Goal: Information Seeking & Learning: Understand process/instructions

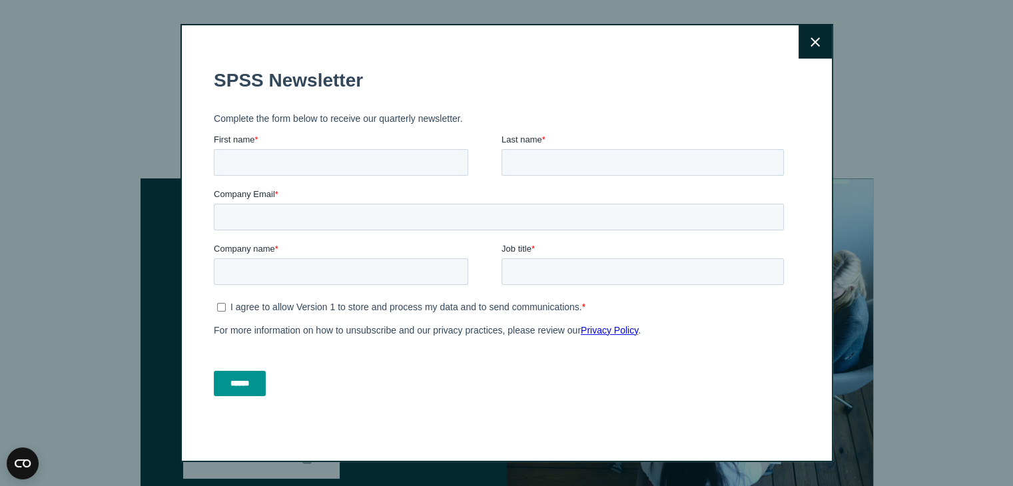
scroll to position [1615, 0]
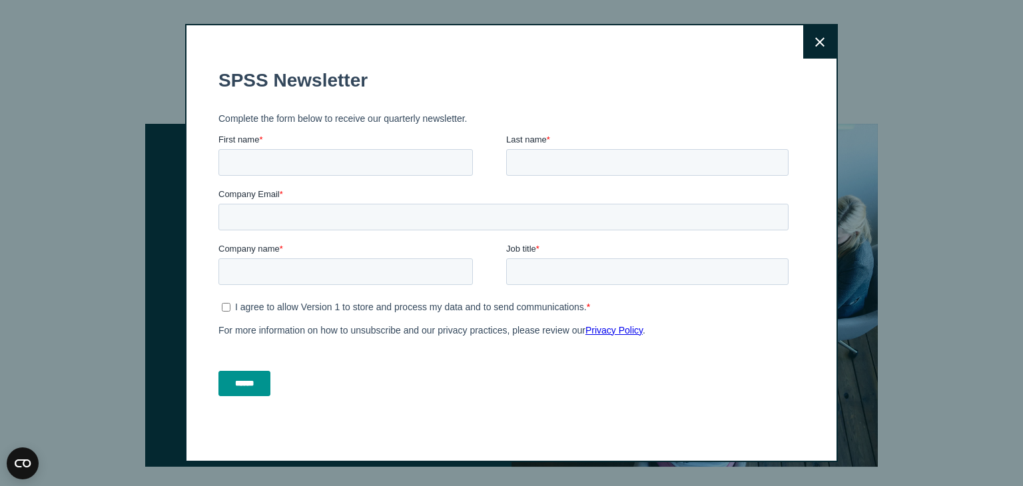
click at [818, 34] on button "Close" at bounding box center [819, 41] width 33 height 33
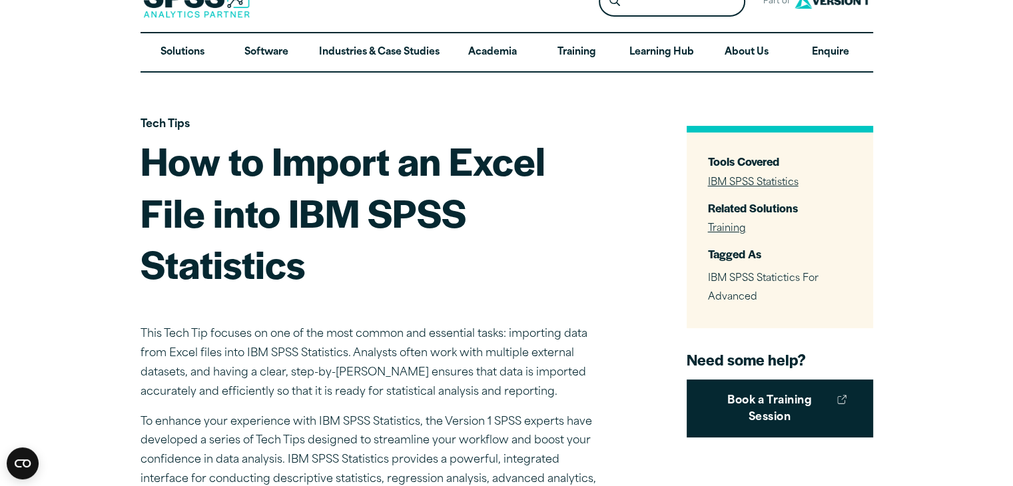
scroll to position [0, 0]
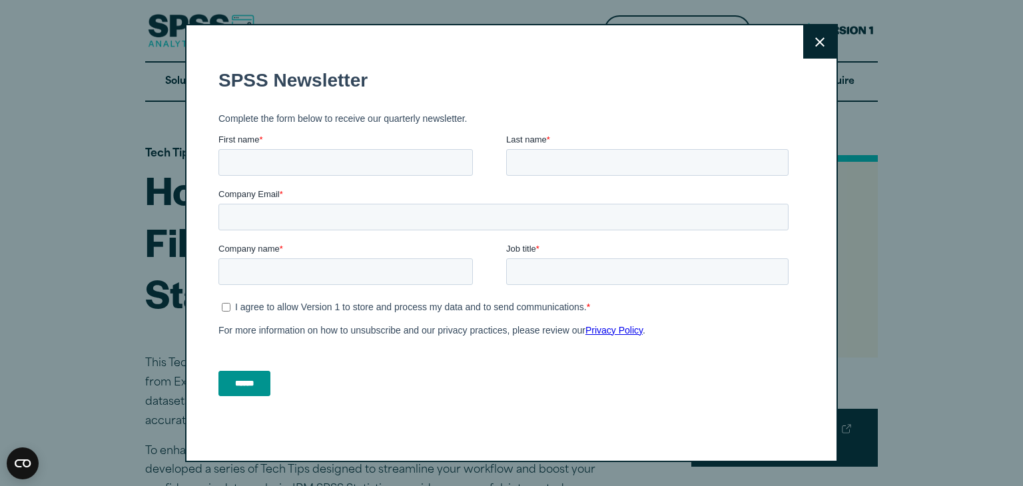
click at [817, 37] on icon at bounding box center [819, 42] width 9 height 10
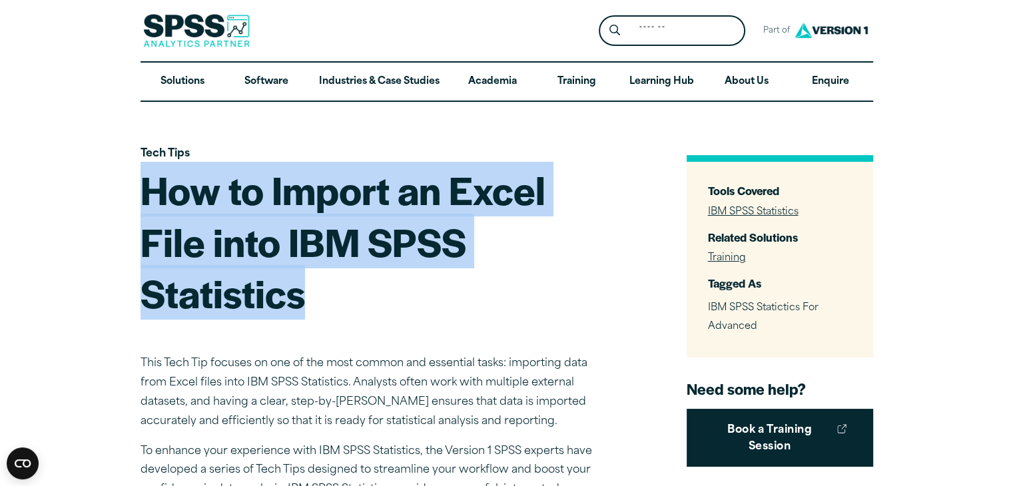
drag, startPoint x: 143, startPoint y: 189, endPoint x: 354, endPoint y: 294, distance: 235.6
click at [354, 294] on h1 "How to Import an Excel File into IBM SPSS Statistics" at bounding box center [374, 241] width 466 height 155
copy h1 "How to Import an Excel File into IBM SPSS Statistics"
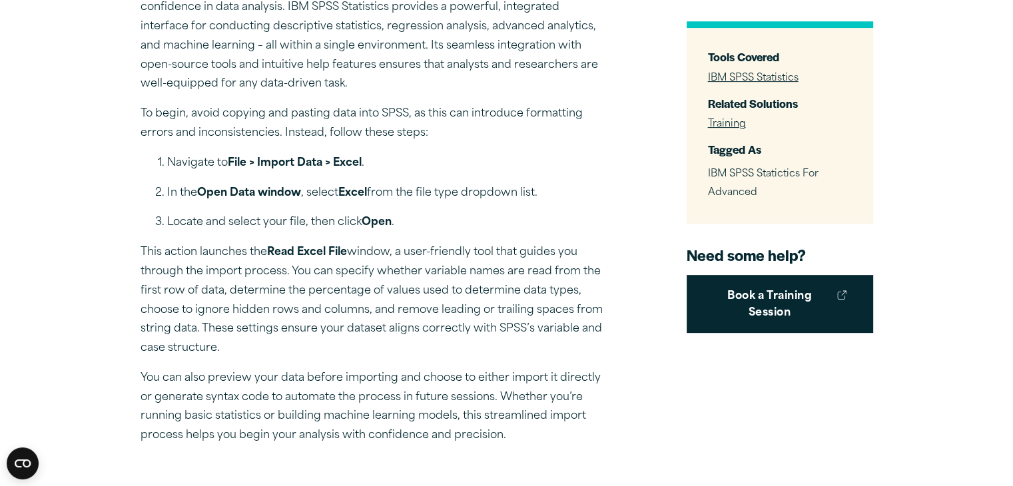
scroll to position [483, 0]
drag, startPoint x: 143, startPoint y: 109, endPoint x: 429, endPoint y: 123, distance: 286.7
click at [429, 123] on p "To begin, avoid copying and pasting data into SPSS, as this can introduce forma…" at bounding box center [374, 122] width 466 height 39
copy p "To begin, avoid copying and pasting data into SPSS, as this can introduce forma…"
click at [171, 155] on li "Navigate to  File > Import Data > Excel ." at bounding box center [386, 161] width 439 height 19
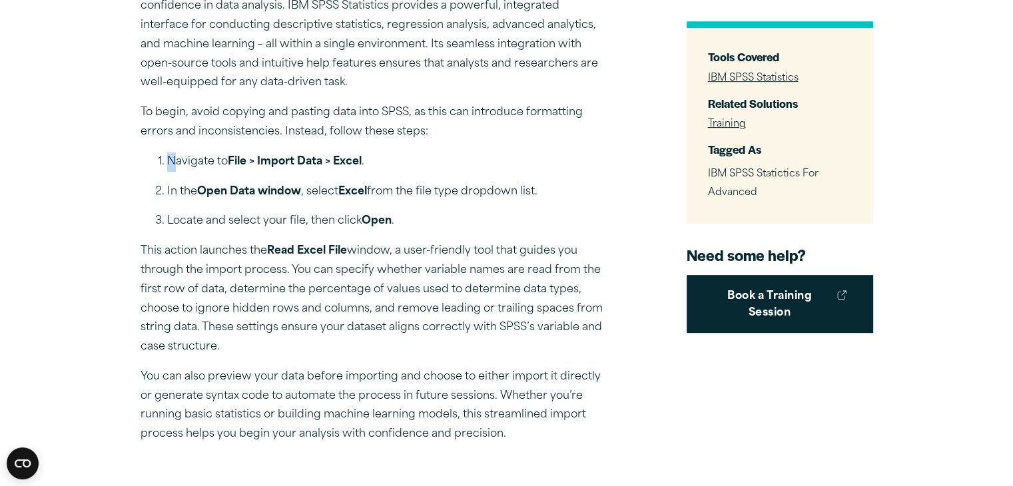
drag, startPoint x: 366, startPoint y: 160, endPoint x: 168, endPoint y: 163, distance: 198.5
click at [168, 163] on li "Navigate to  File > Import Data > Excel ." at bounding box center [386, 161] width 439 height 19
copy li "Navigate to  File > Import Data > Excel ."
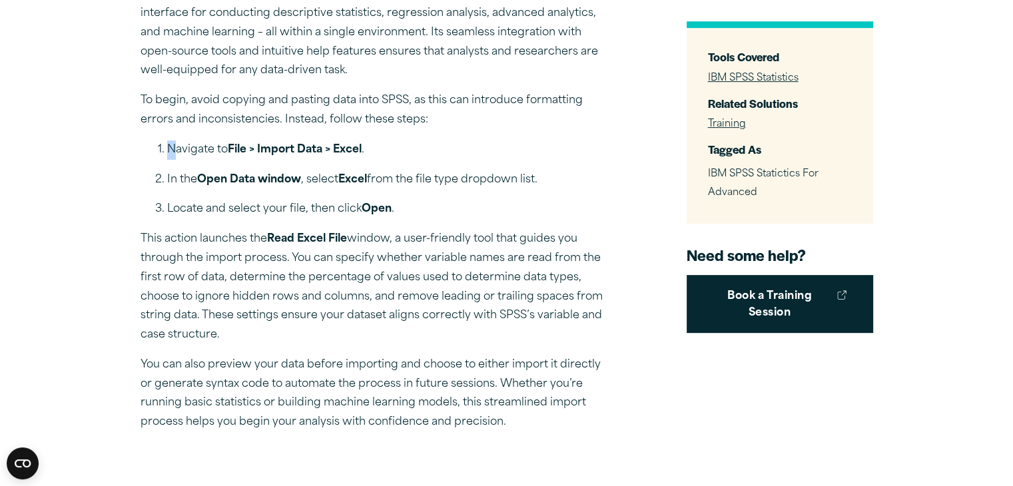
scroll to position [495, 0]
drag, startPoint x: 170, startPoint y: 178, endPoint x: 207, endPoint y: 185, distance: 38.0
click at [207, 185] on li "In the Open Data window , select  Excel  from the file type dropdown list." at bounding box center [386, 179] width 439 height 19
click at [236, 200] on li "Locate and select your file, then click  Open ." at bounding box center [386, 209] width 439 height 19
drag, startPoint x: 166, startPoint y: 179, endPoint x: 546, endPoint y: 172, distance: 379.6
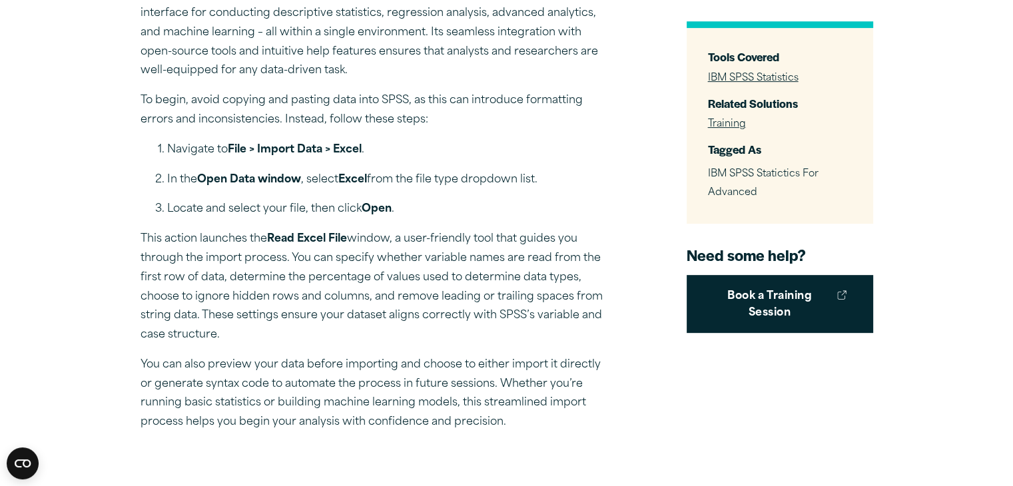
click at [546, 172] on li "In the Open Data window , select  Excel  from the file type dropdown list." at bounding box center [386, 179] width 439 height 19
copy li "In the Open Data window , select  Excel  from the file type dropdown list."
drag, startPoint x: 166, startPoint y: 207, endPoint x: 396, endPoint y: 208, distance: 229.1
click at [396, 208] on li "Locate and select your file, then click  Open ." at bounding box center [386, 209] width 439 height 19
copy li "Locate and select your file, then click  Open ."
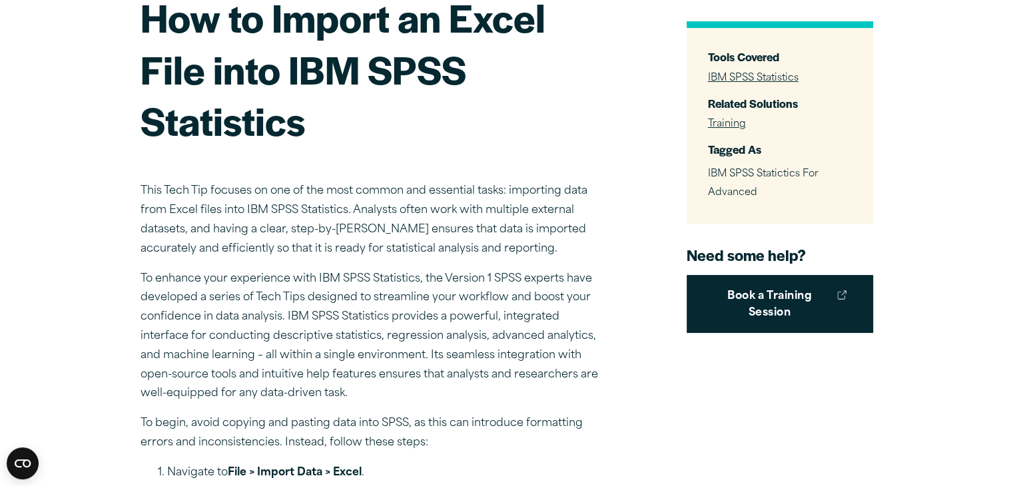
scroll to position [0, 0]
